Goal: Task Accomplishment & Management: Manage account settings

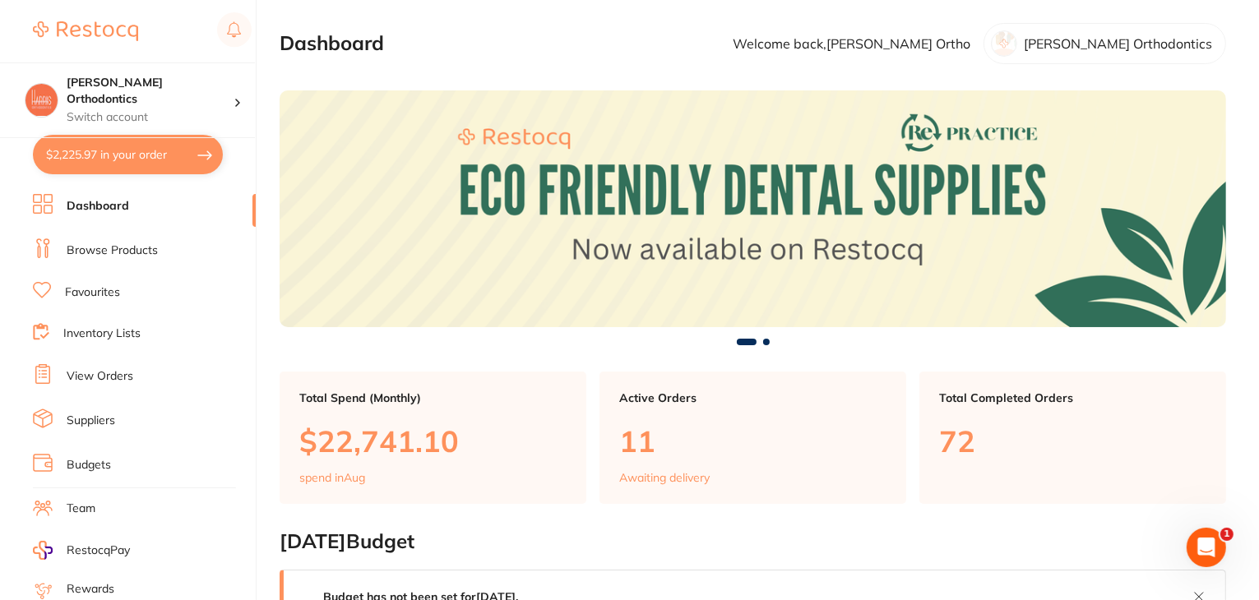
click at [83, 152] on button "$2,225.97 in your order" at bounding box center [128, 154] width 190 height 39
checkbox input "true"
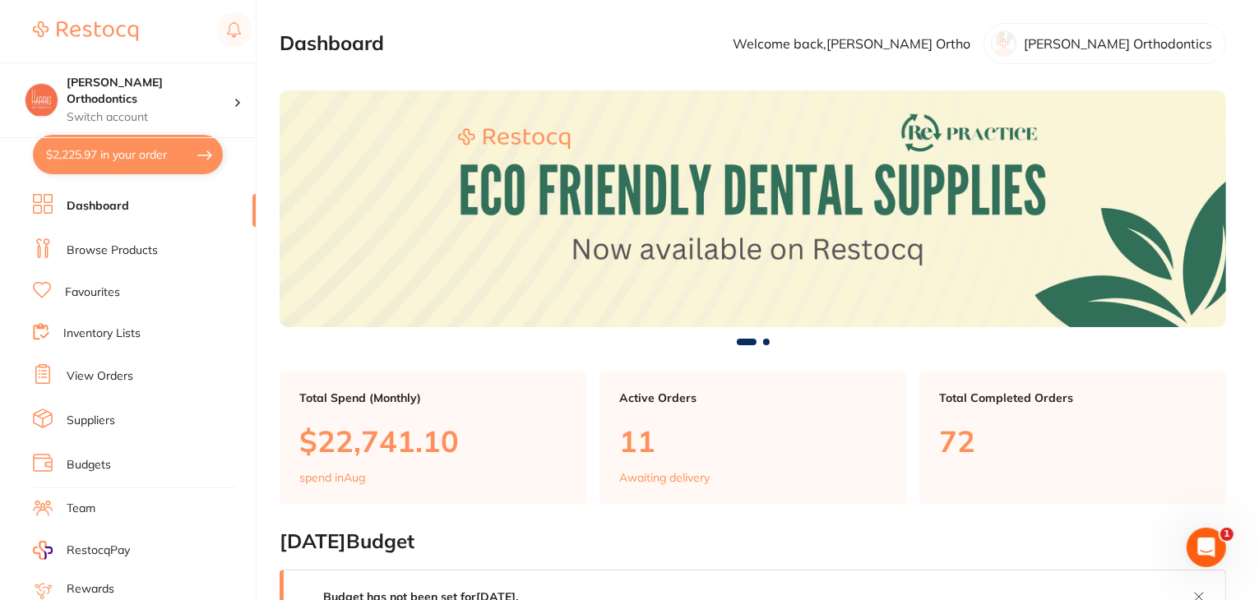
checkbox input "true"
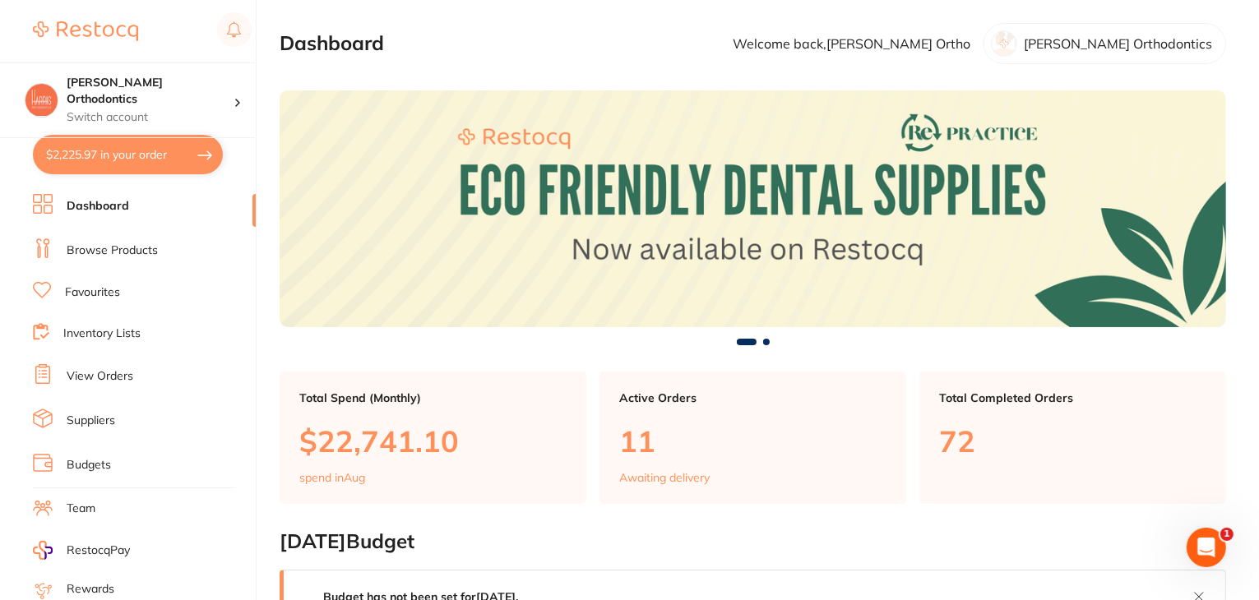
checkbox input "true"
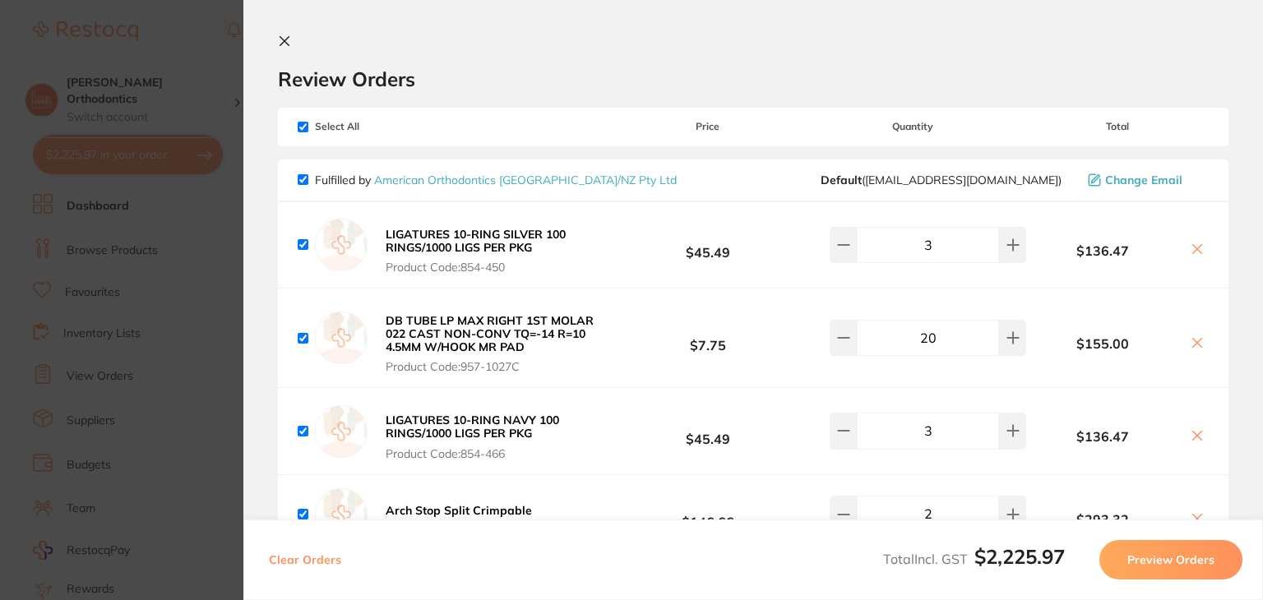
click at [287, 44] on icon at bounding box center [284, 41] width 9 height 9
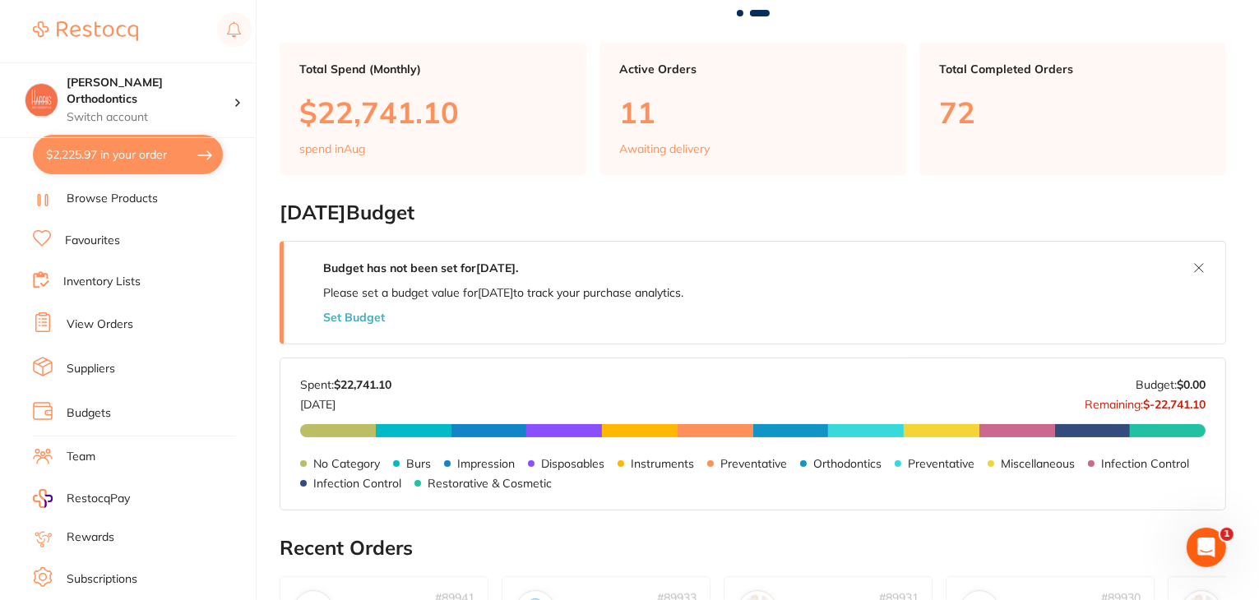
scroll to position [165, 0]
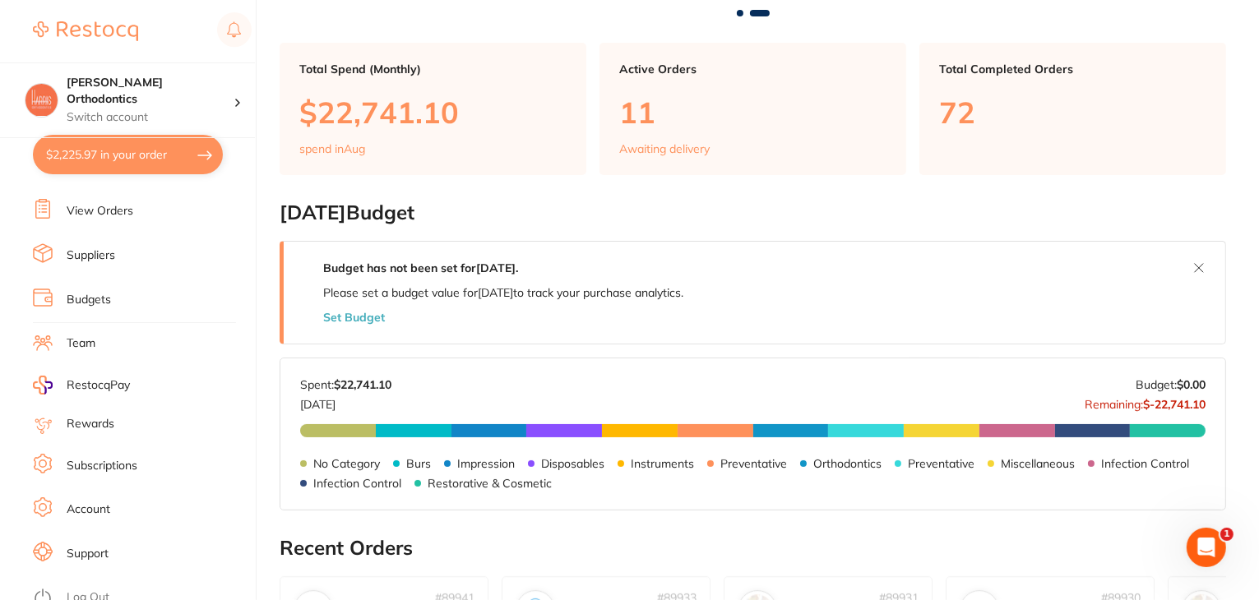
click at [79, 248] on link "Suppliers" at bounding box center [91, 256] width 49 height 16
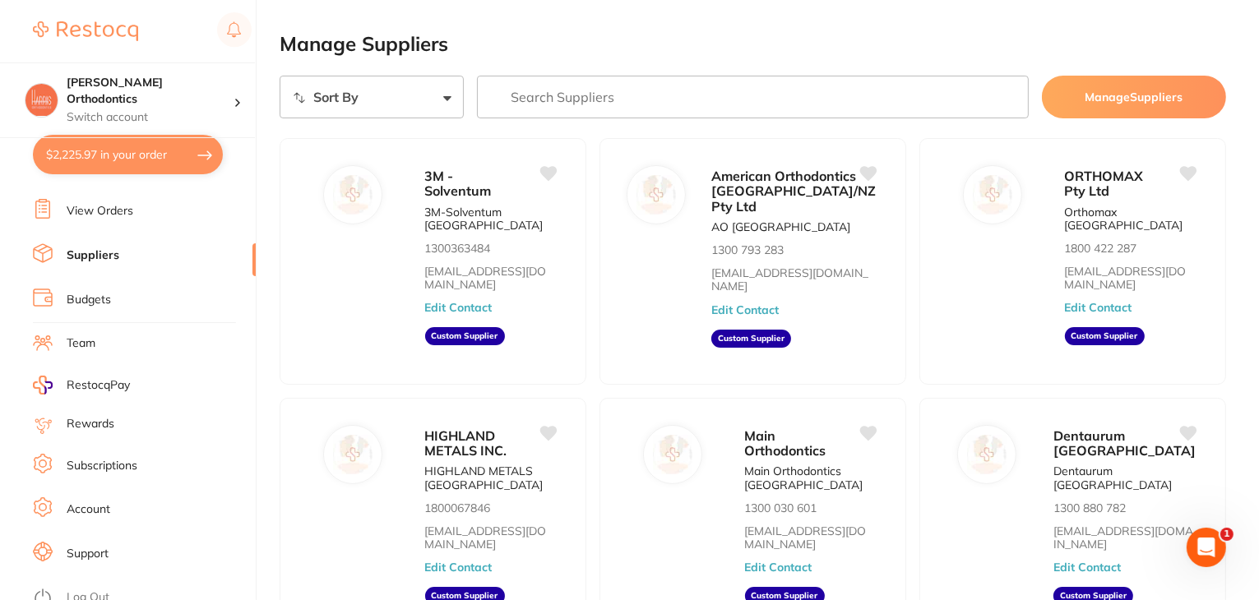
scroll to position [411, 0]
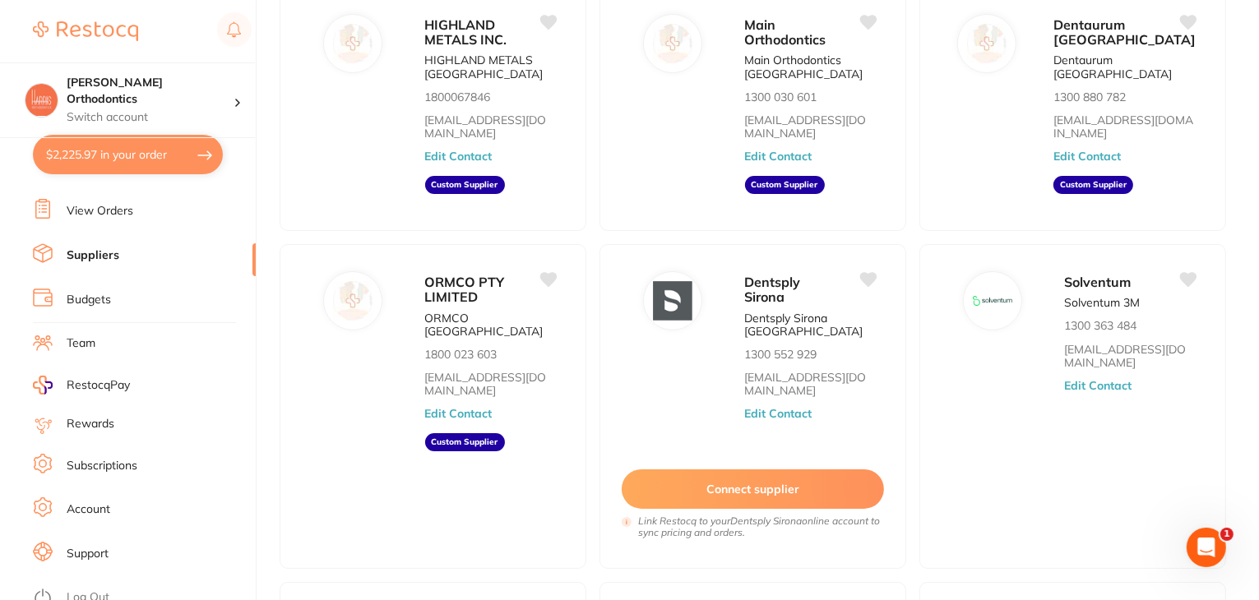
click at [88, 593] on link "Log Out" at bounding box center [88, 598] width 43 height 16
